Goal: Transaction & Acquisition: Purchase product/service

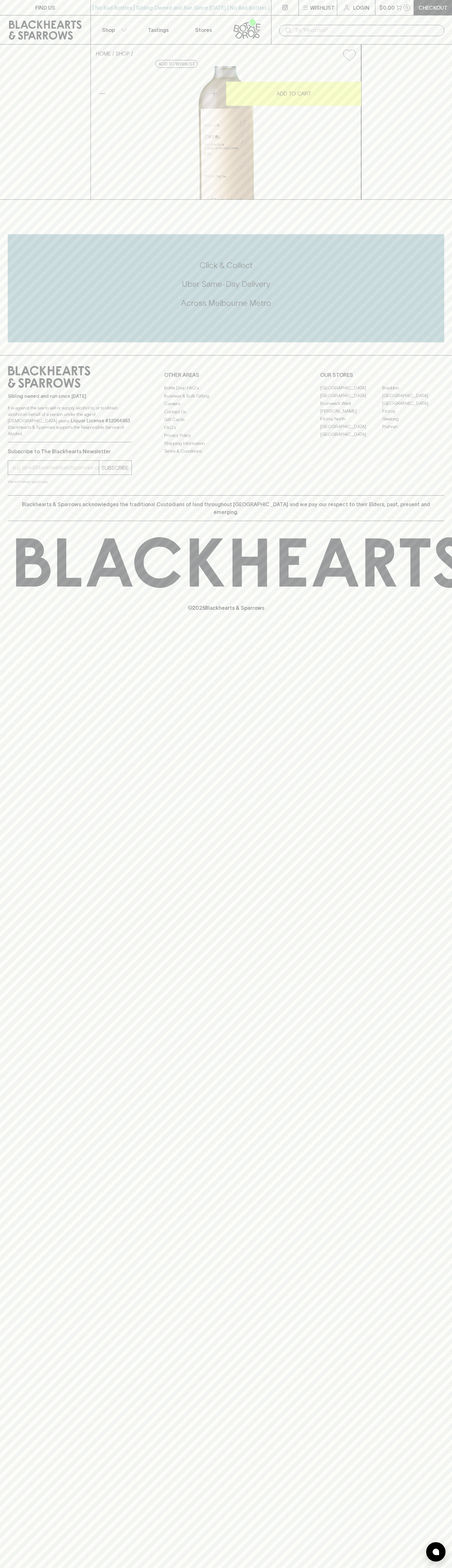
click at [122, 26] on button "Shop" at bounding box center [113, 29] width 45 height 29
click at [443, 46] on div at bounding box center [226, 784] width 452 height 1568
click at [221, 1567] on html "FIND US | No Bad Bottles | Sibling Owned and Run Since 2006 | No Bad Bottles | …" at bounding box center [226, 784] width 452 height 1568
click at [5, 205] on div at bounding box center [226, 784] width 452 height 1568
